Goal: Task Accomplishment & Management: Use online tool/utility

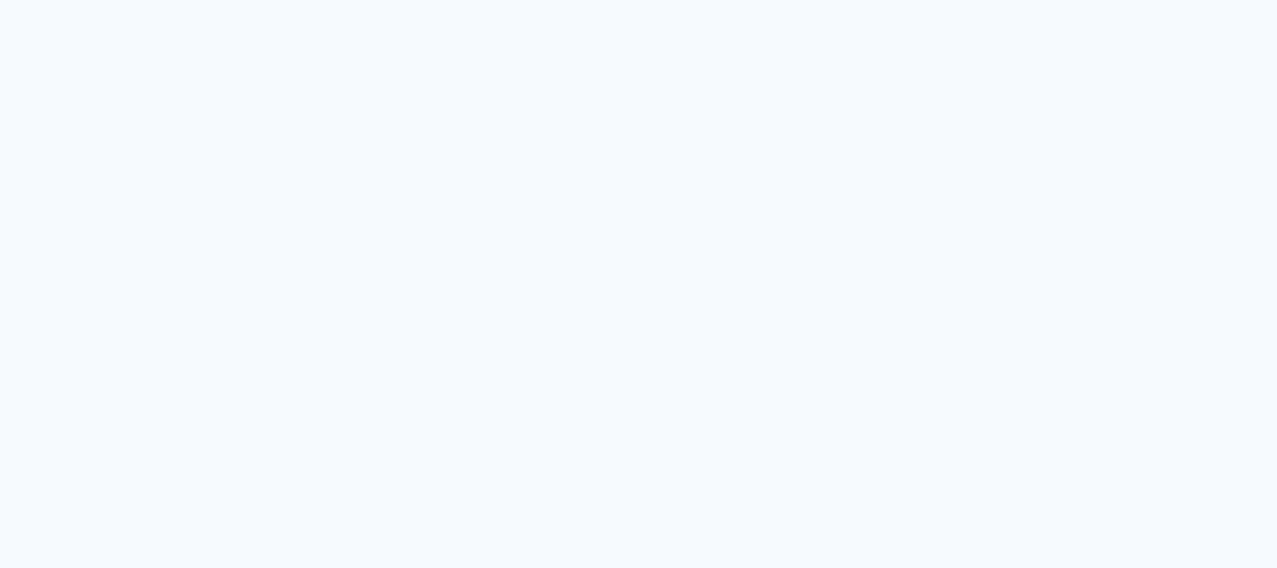
click at [629, 196] on quentale-app at bounding box center [638, 284] width 1277 height 568
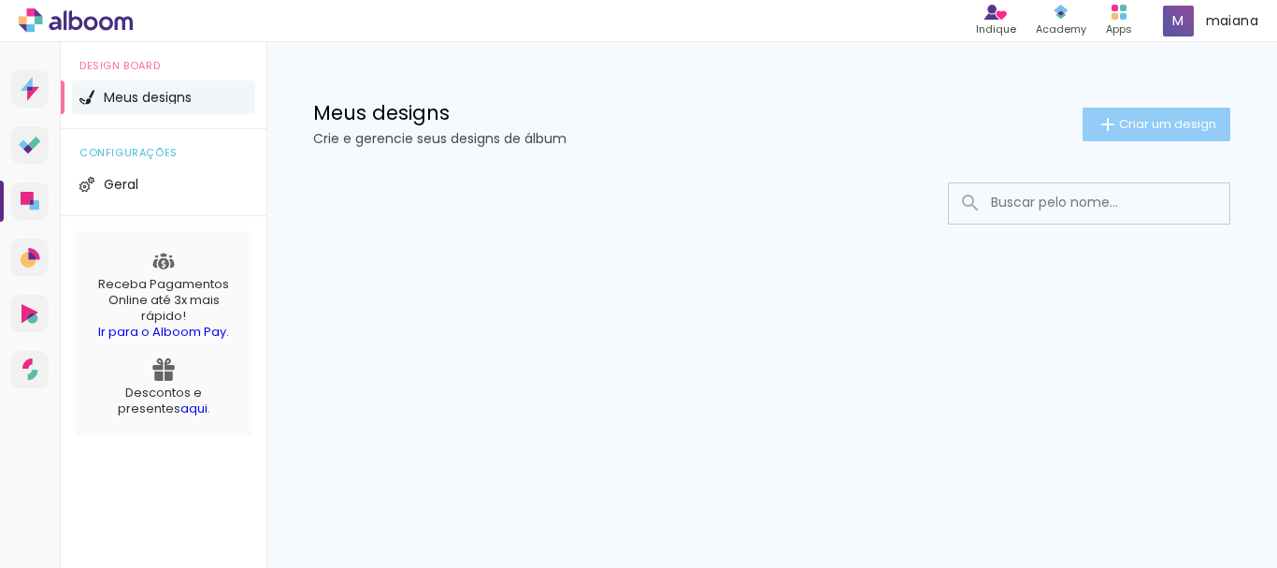
click at [1101, 131] on iron-icon at bounding box center [1108, 124] width 22 height 22
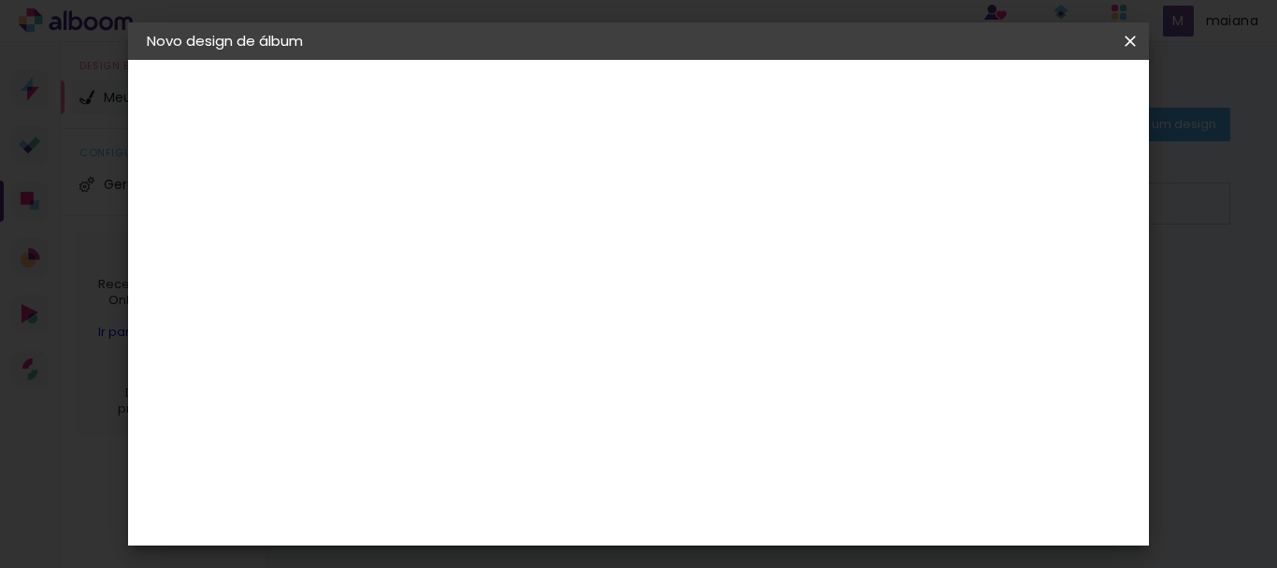
click at [453, 249] on input at bounding box center [453, 251] width 0 height 29
type input "d"
type input "Abadô"
type paper-input "Abadô"
click at [644, 89] on paper-button "Avançar" at bounding box center [599, 99] width 92 height 32
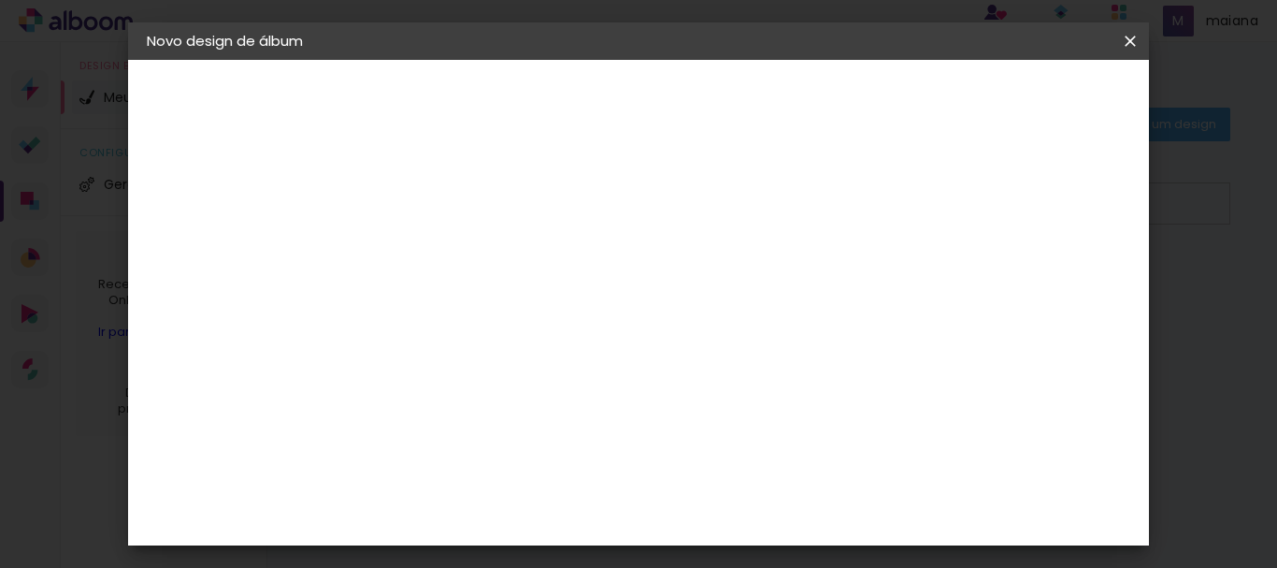
drag, startPoint x: 1138, startPoint y: 102, endPoint x: 1138, endPoint y: 159, distance: 57.0
click at [830, 158] on div "Fornecedor Escolha um fornecedor ou avance com o tamanho livre. Voltar Avançar" at bounding box center [600, 139] width 459 height 159
click at [802, 252] on paper-item "Sugerir uma encadernadora" at bounding box center [713, 242] width 180 height 49
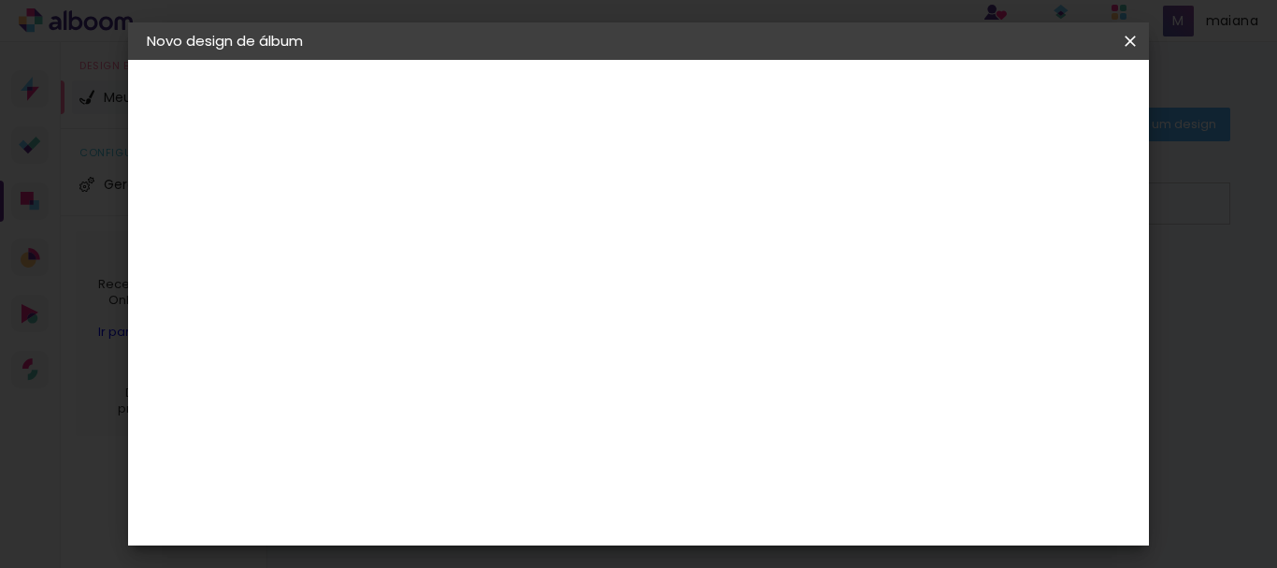
click at [522, 386] on div "Álbum&Cia" at bounding box center [481, 389] width 82 height 15
click at [0, 0] on slot "Avançar" at bounding box center [0, 0] width 0 height 0
click at [710, 494] on span "20.3 × 30 cm" at bounding box center [679, 513] width 62 height 38
click at [0, 0] on slot "Avançar" at bounding box center [0, 0] width 0 height 0
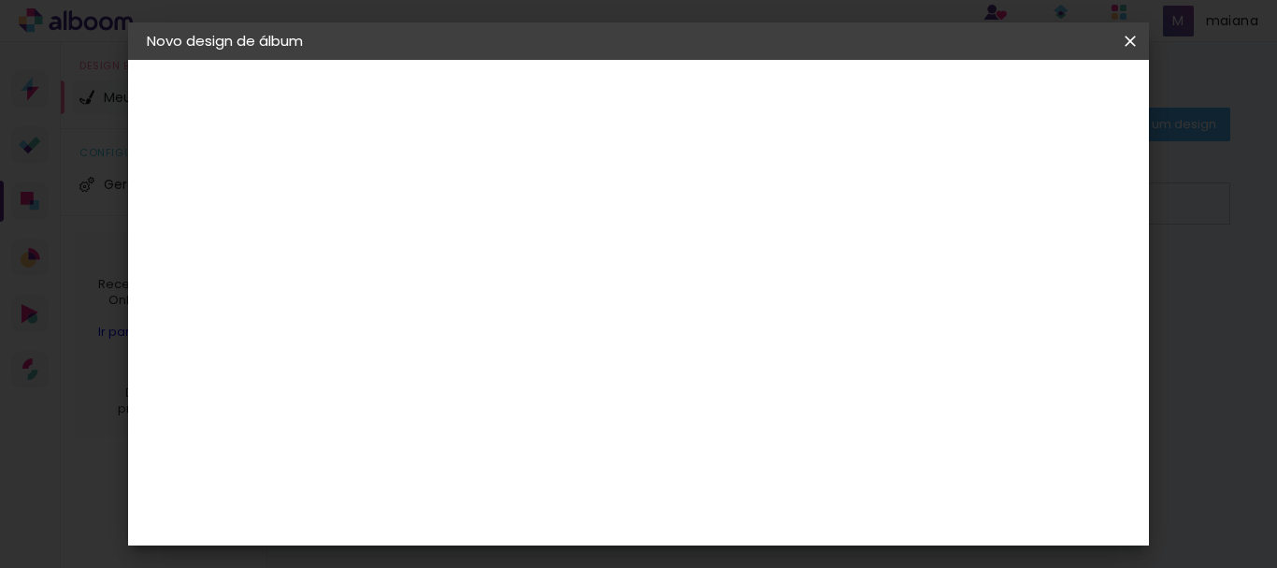
click at [699, 198] on div "Mostrar sangria" at bounding box center [637, 202] width 124 height 23
type paper-checkbox "on"
click at [681, 94] on span "Iniciar design" at bounding box center [659, 106] width 43 height 26
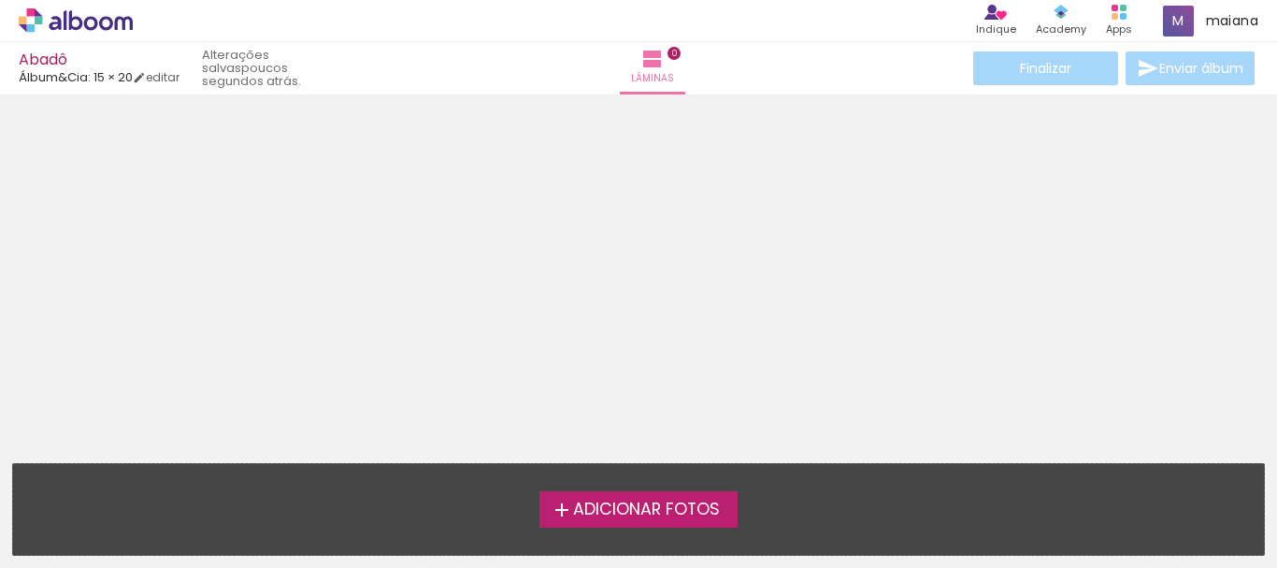
click at [612, 515] on span "Adicionar Fotos" at bounding box center [646, 509] width 147 height 17
click at [0, 0] on input "file" at bounding box center [0, 0] width 0 height 0
click at [118, 16] on icon at bounding box center [76, 20] width 114 height 24
